Goal: Task Accomplishment & Management: Complete application form

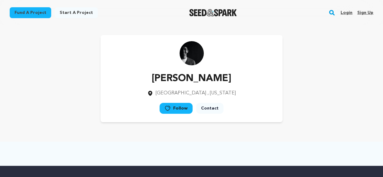
click at [365, 13] on link "Sign up" at bounding box center [365, 13] width 16 height 10
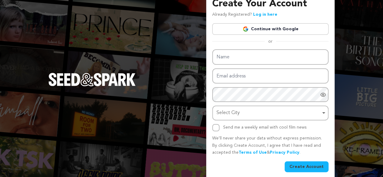
scroll to position [16, 0]
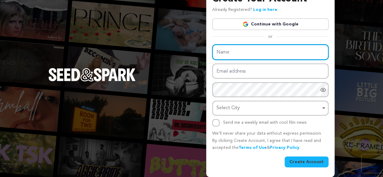
click at [251, 55] on input "Name" at bounding box center [270, 51] width 116 height 15
type input "usasmmworld598"
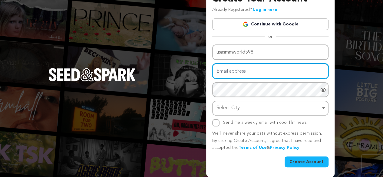
click at [270, 71] on input "Email address" at bounding box center [270, 71] width 116 height 15
type input "[EMAIL_ADDRESS][DOMAIN_NAME]"
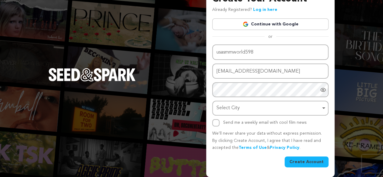
click at [331, 105] on div "Create Your Account Already Registered? Log in here Continue with Google or eyJ…" at bounding box center [270, 81] width 128 height 192
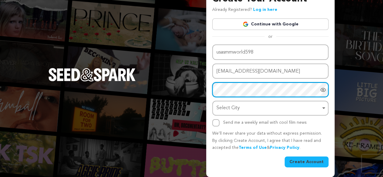
scroll to position [38, 0]
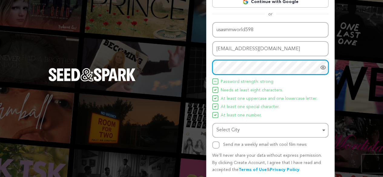
click at [279, 129] on div "Select City Remove item" at bounding box center [268, 130] width 104 height 9
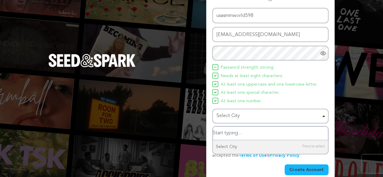
scroll to position [60, 0]
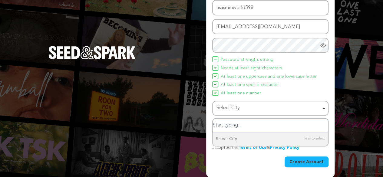
click at [246, 122] on input "Select City" at bounding box center [270, 126] width 115 height 14
click at [248, 126] on input "Select City" at bounding box center [270, 126] width 115 height 14
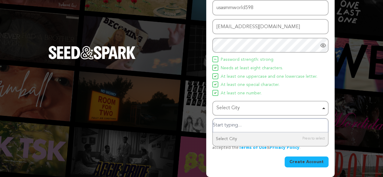
click at [251, 107] on div "Select City Remove item" at bounding box center [268, 108] width 104 height 9
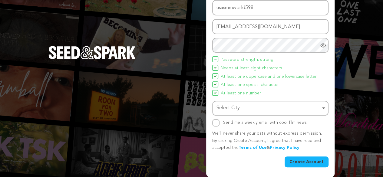
click at [251, 107] on div "Select City Remove item" at bounding box center [268, 108] width 104 height 9
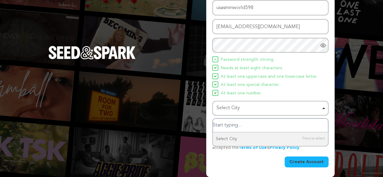
click at [251, 107] on div "Select City Remove item" at bounding box center [268, 108] width 104 height 9
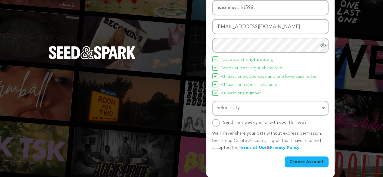
click at [254, 126] on div "Send me a weekly email with cool film news" at bounding box center [264, 122] width 83 height 7
click at [216, 122] on input "Send me a weekly email with cool film news" at bounding box center [215, 122] width 7 height 7
checkbox input "true"
click at [253, 106] on div "Select City Remove item" at bounding box center [268, 108] width 104 height 9
click at [254, 106] on div "Select City Remove item" at bounding box center [268, 108] width 104 height 9
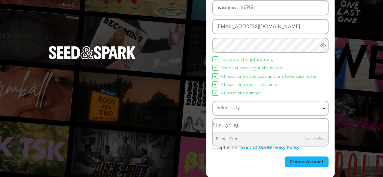
click at [255, 128] on input "Select City" at bounding box center [270, 126] width 115 height 14
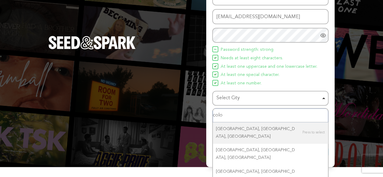
scroll to position [70, 0]
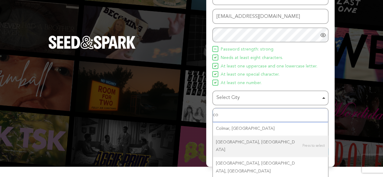
type input "c"
type input "losngel"
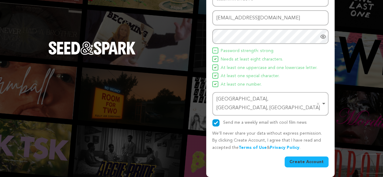
scroll to position [60, 0]
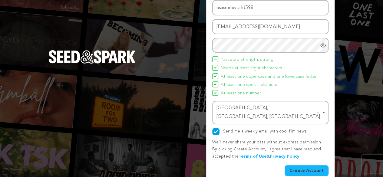
click at [300, 165] on button "Create Account" at bounding box center [306, 170] width 44 height 11
click at [301, 165] on button "Create Account" at bounding box center [306, 170] width 44 height 11
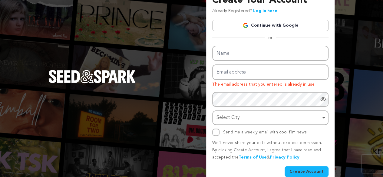
scroll to position [30, 0]
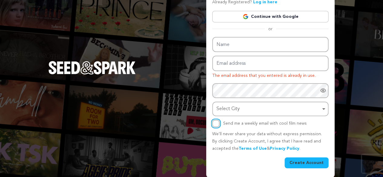
click at [214, 124] on input "Send me a weekly email with cool film news" at bounding box center [215, 123] width 7 height 7
checkbox input "true"
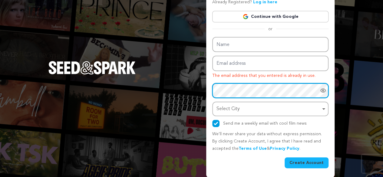
scroll to position [53, 0]
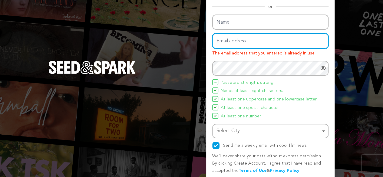
click at [269, 43] on input "Email address" at bounding box center [270, 40] width 116 height 15
type input "klingerbergergrimaldoing90@gmail.com"
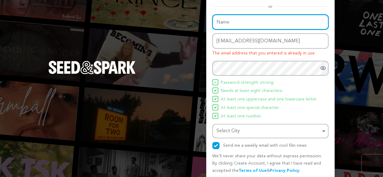
click at [267, 23] on input "Name" at bounding box center [270, 22] width 116 height 15
type input "usasmmworld598"
